Goal: Submit feedback/report problem

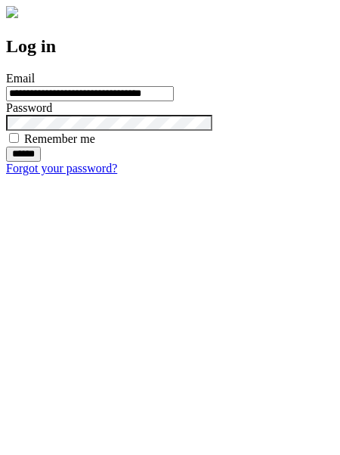
click at [41, 162] on input "******" at bounding box center [23, 154] width 35 height 15
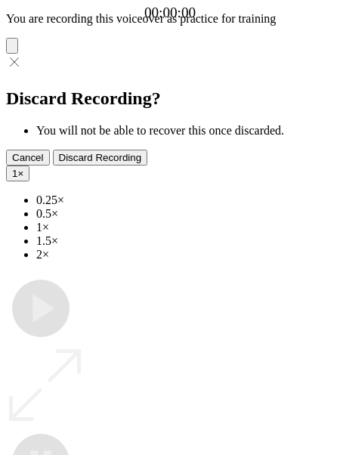
type input "**********"
